Goal: Navigation & Orientation: Go to known website

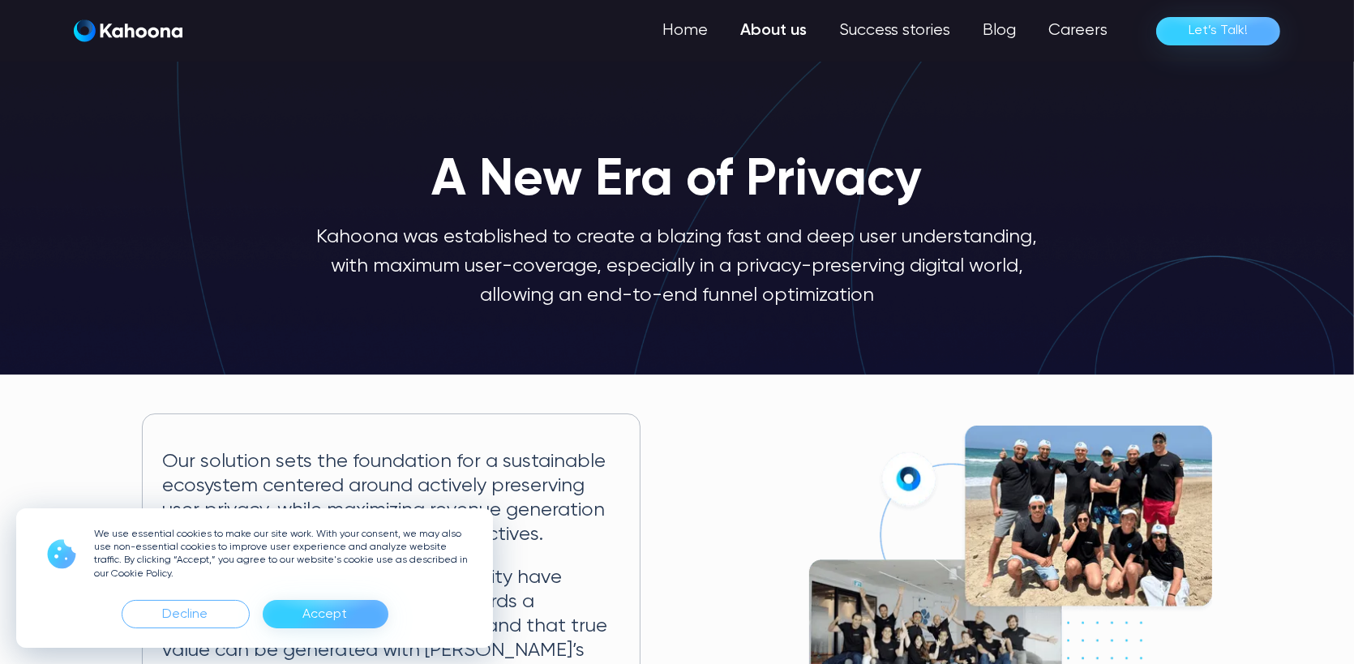
click at [350, 619] on div "Accept" at bounding box center [326, 614] width 126 height 28
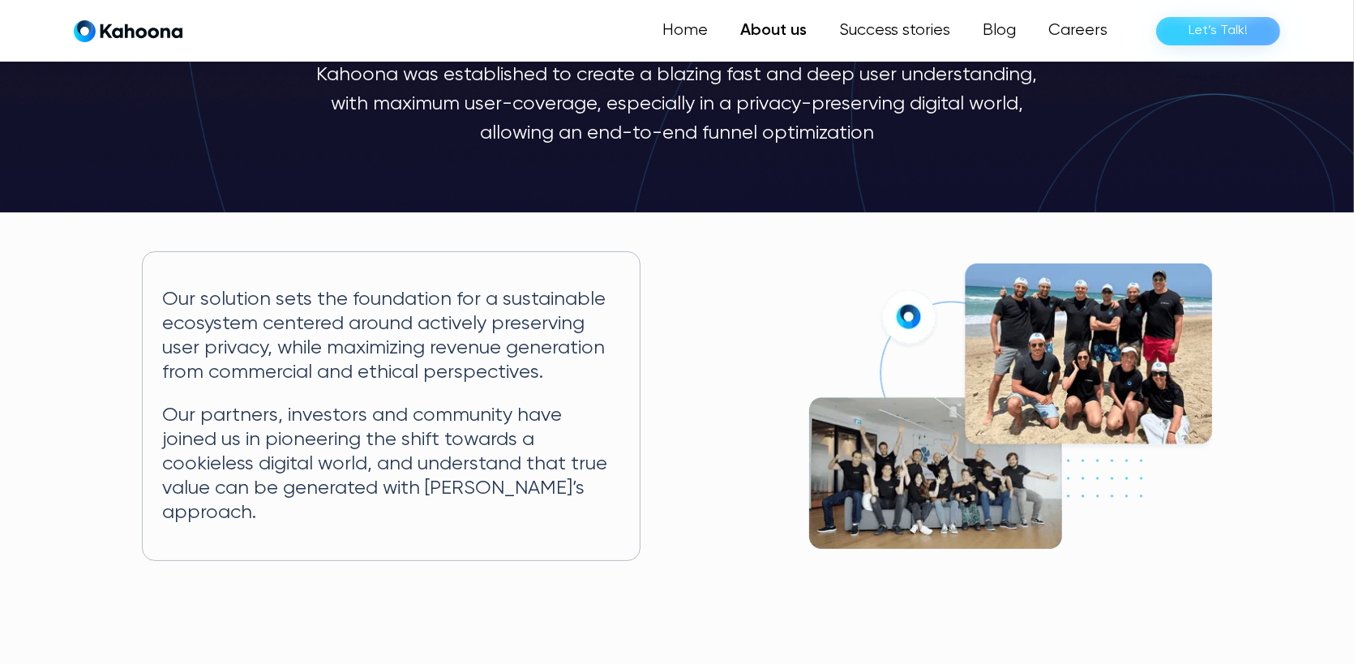
scroll to position [163, 0]
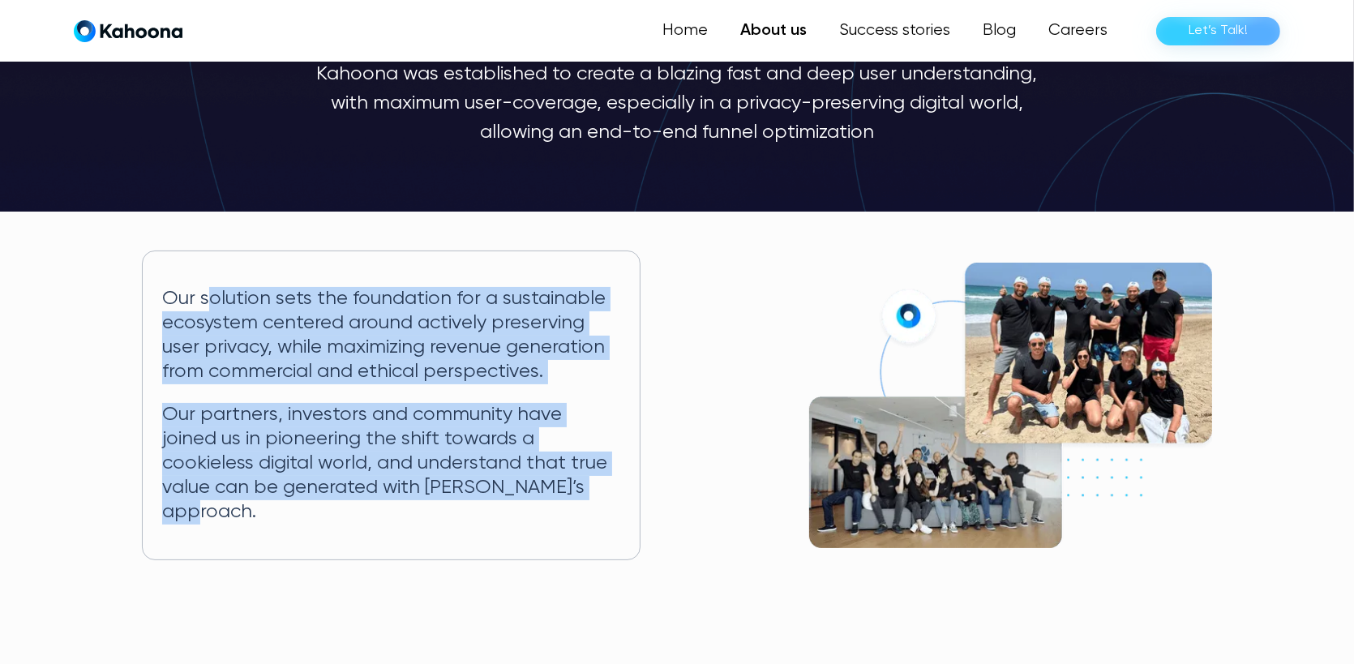
drag, startPoint x: 205, startPoint y: 309, endPoint x: 569, endPoint y: 507, distance: 414.4
click at [569, 507] on div "Our solution sets the foundation for a sustainable ecosystem centered around ac…" at bounding box center [391, 406] width 499 height 310
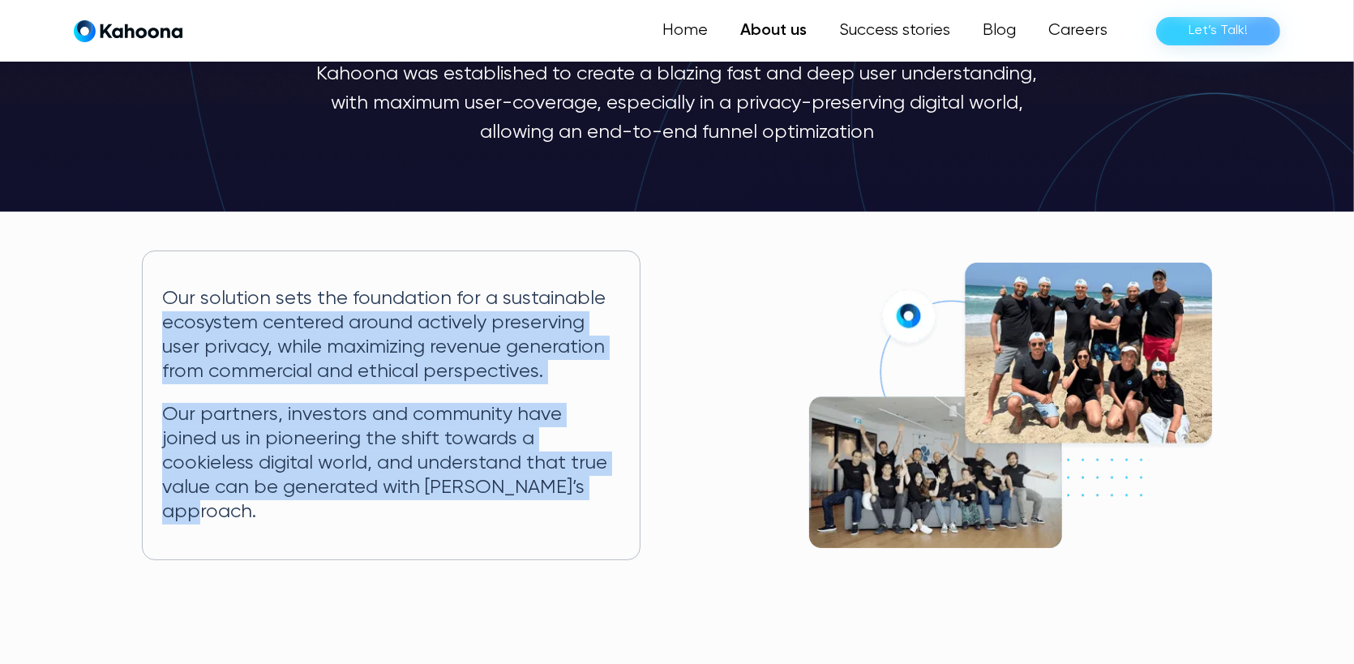
drag, startPoint x: 570, startPoint y: 499, endPoint x: 165, endPoint y: 328, distance: 439.4
click at [165, 328] on div "Our solution sets the foundation for a sustainable ecosystem centered around ac…" at bounding box center [391, 406] width 499 height 310
click at [220, 335] on p "Our solution sets the foundation for a sustainable ecosystem centered around ac…" at bounding box center [391, 335] width 458 height 97
click at [273, 397] on div "Our solution sets the foundation for a sustainable ecosystem centered around ac…" at bounding box center [391, 406] width 499 height 310
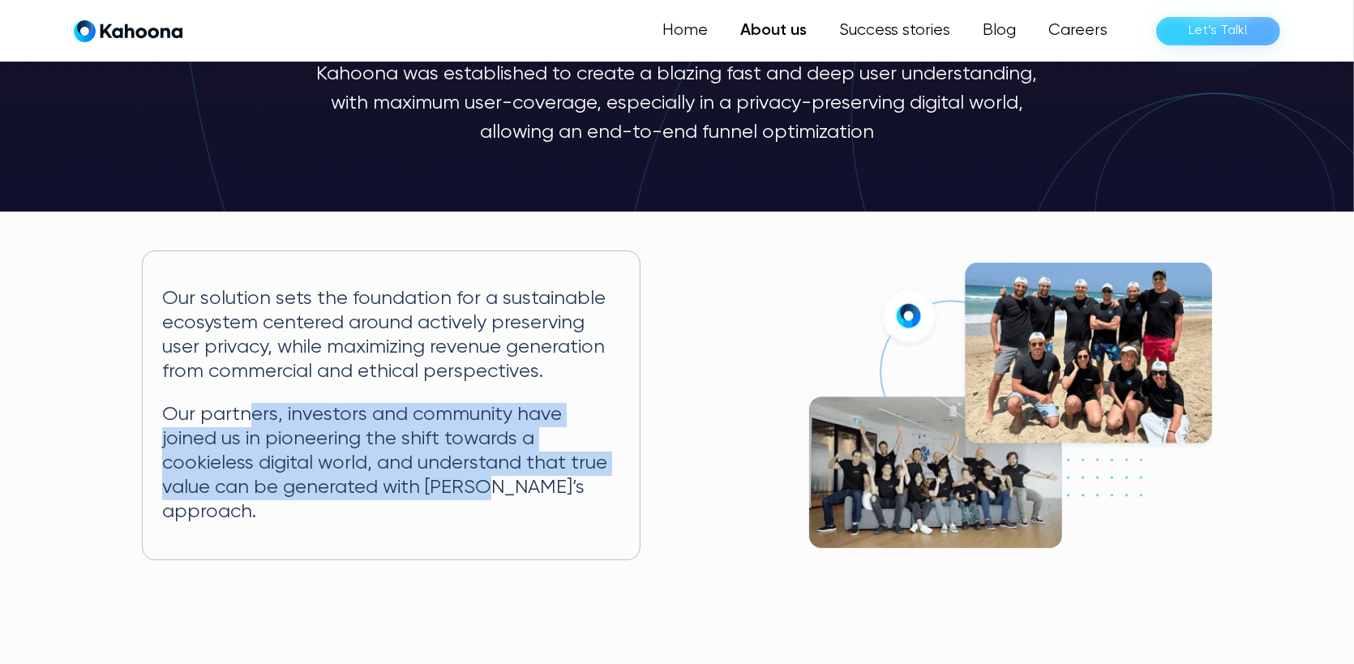
drag, startPoint x: 251, startPoint y: 419, endPoint x: 398, endPoint y: 488, distance: 162.9
click at [398, 488] on p "Our partners, investors and community have joined us in pioneering the shift to…" at bounding box center [391, 463] width 458 height 121
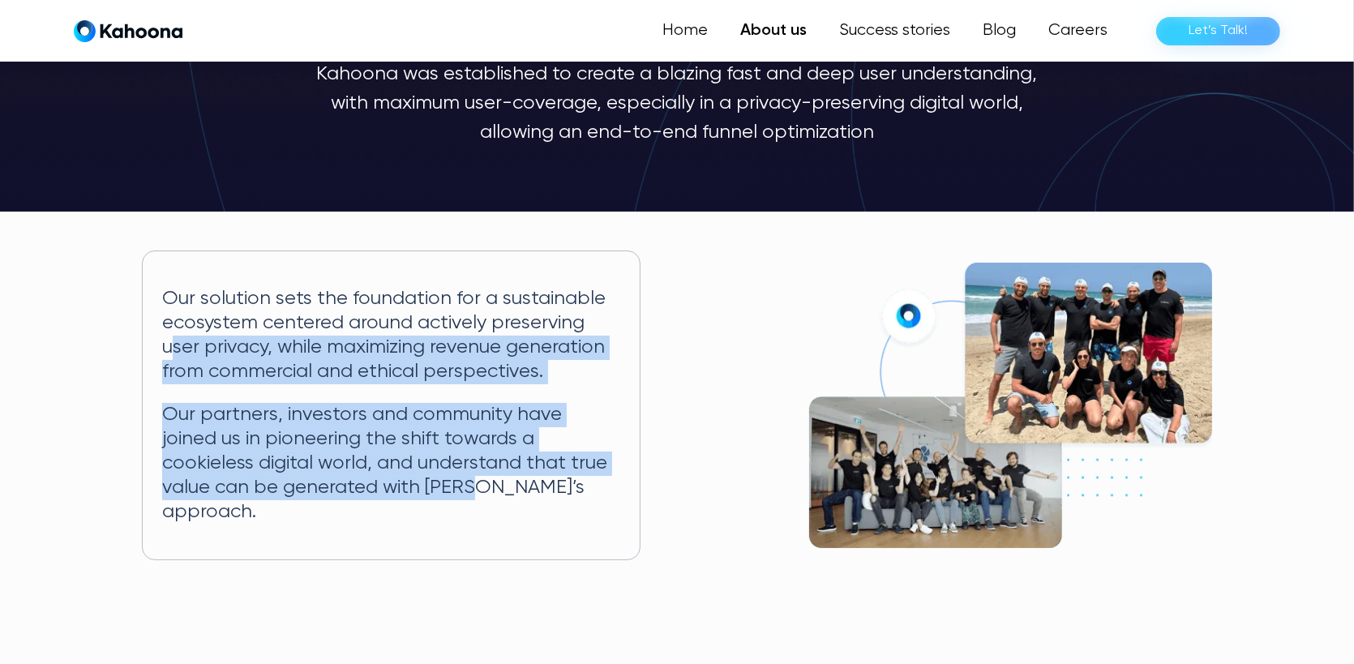
drag, startPoint x: 391, startPoint y: 486, endPoint x: 174, endPoint y: 345, distance: 258.7
click at [174, 345] on div "Our solution sets the foundation for a sustainable ecosystem centered around ac…" at bounding box center [391, 406] width 499 height 310
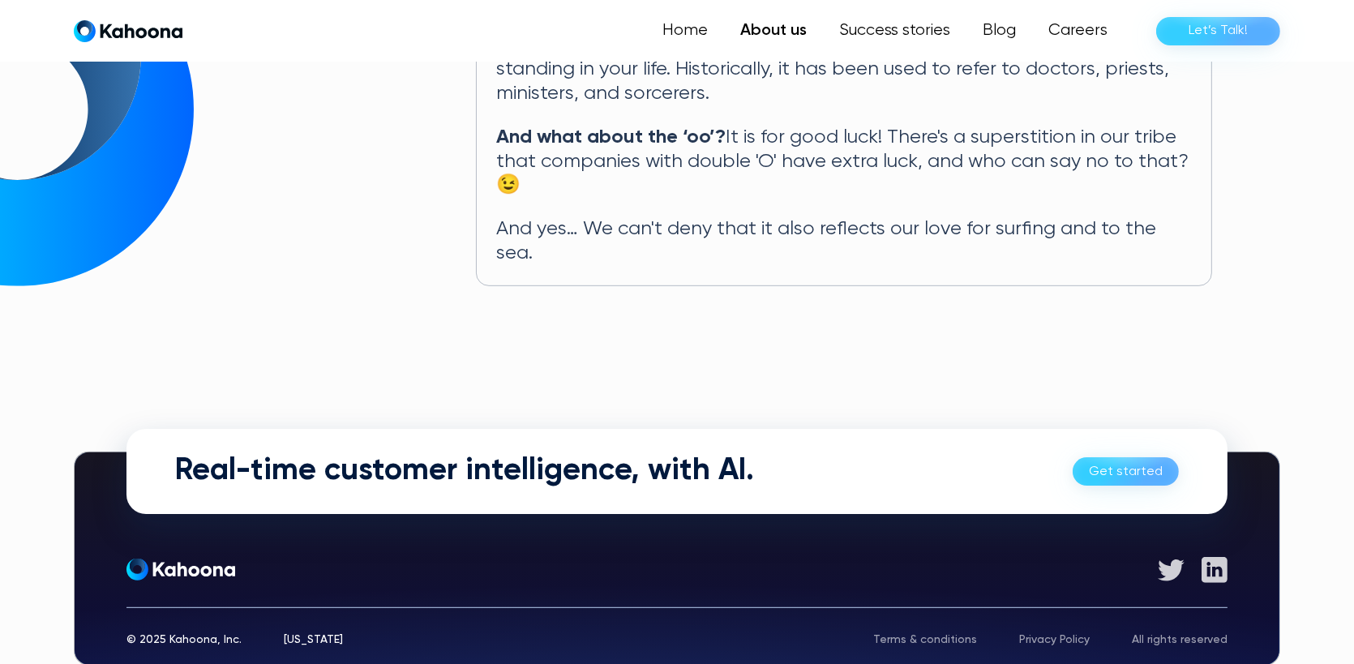
scroll to position [957, 0]
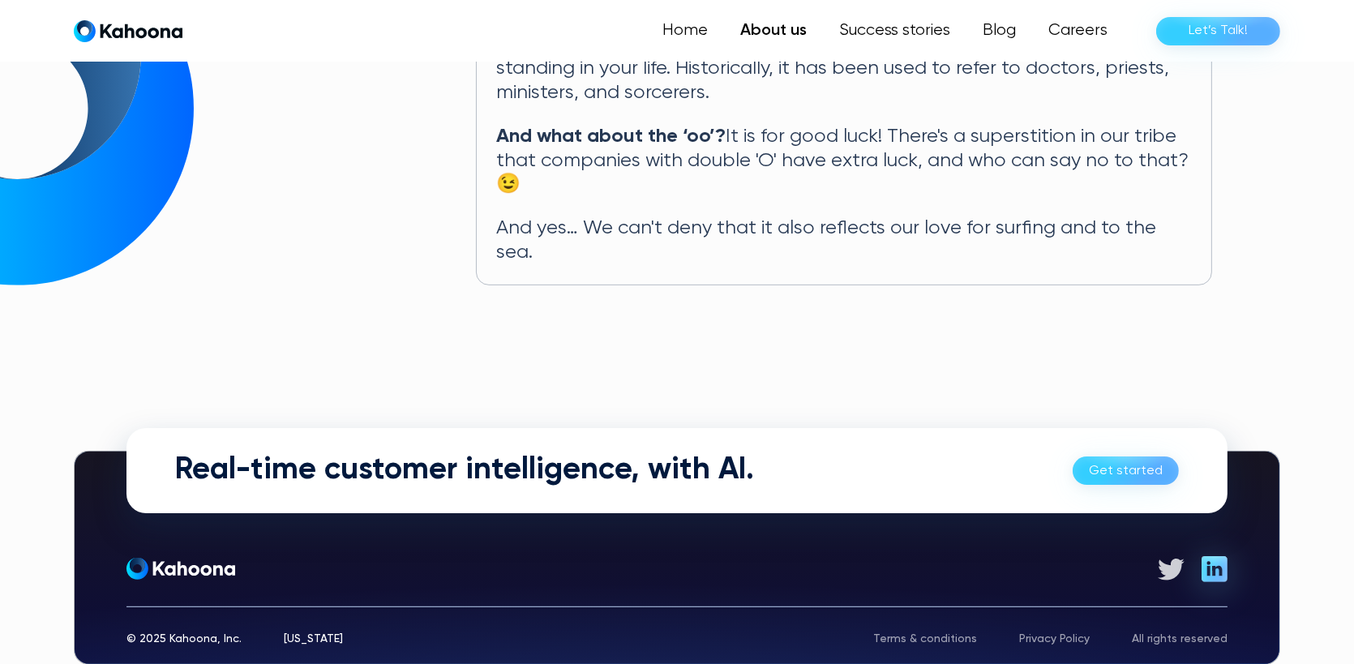
click at [1211, 556] on img at bounding box center [1215, 569] width 26 height 26
